Goal: Task Accomplishment & Management: Manage account settings

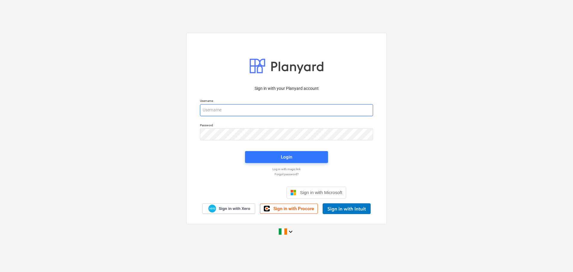
type input "[EMAIL_ADDRESS][DOMAIN_NAME]"
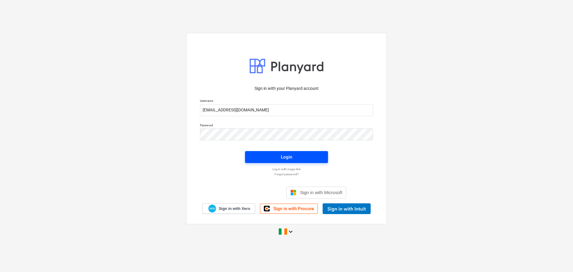
click at [269, 151] on div "Login" at bounding box center [287, 157] width 90 height 19
click at [270, 158] on span "Login" at bounding box center [286, 157] width 69 height 8
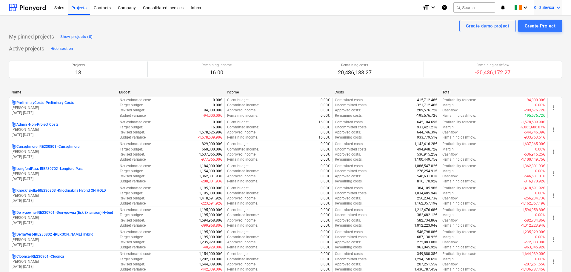
click at [534, 7] on span "K. Gulevica" at bounding box center [544, 7] width 21 height 5
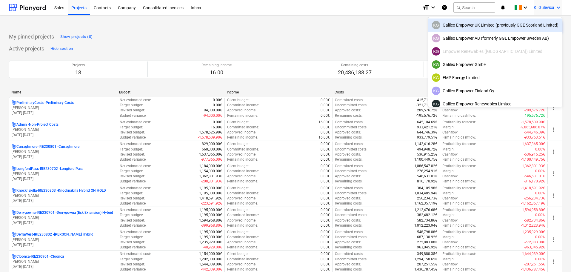
click at [529, 26] on div "KG Galileo Empower UK Limited (previously GGE Scotland Limited)" at bounding box center [495, 25] width 127 height 8
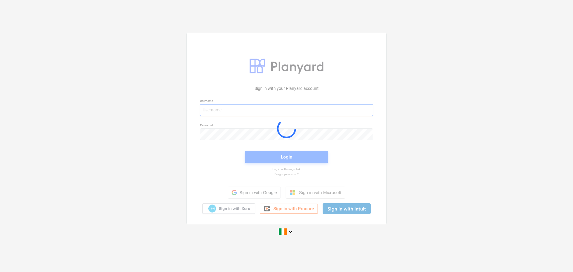
type input "[EMAIL_ADDRESS][DOMAIN_NAME]"
